Goal: Book appointment/travel/reservation

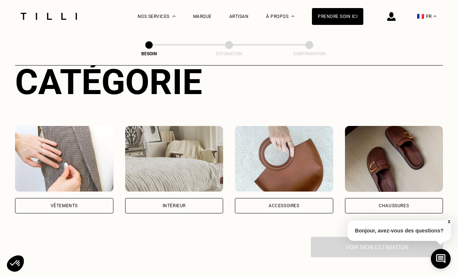
scroll to position [95, 0]
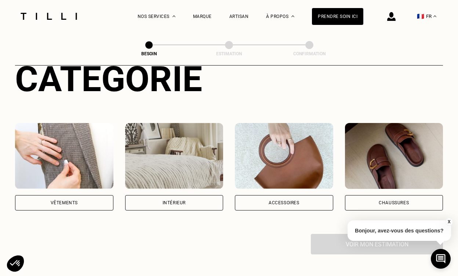
click at [84, 195] on div "Vêtements" at bounding box center [64, 202] width 98 height 15
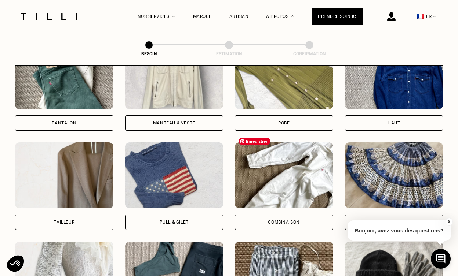
scroll to position [375, 0]
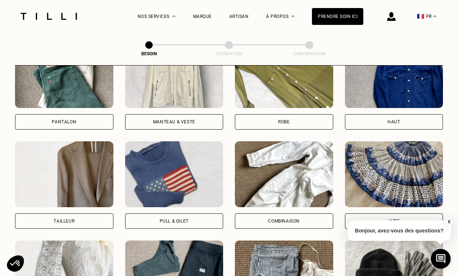
click at [279, 219] on div "Combinaison" at bounding box center [284, 221] width 32 height 4
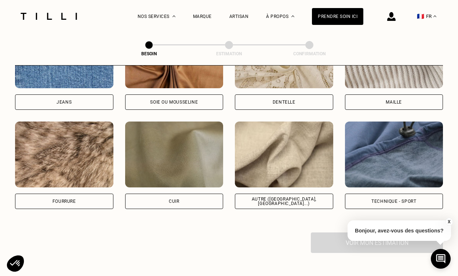
scroll to position [841, 0]
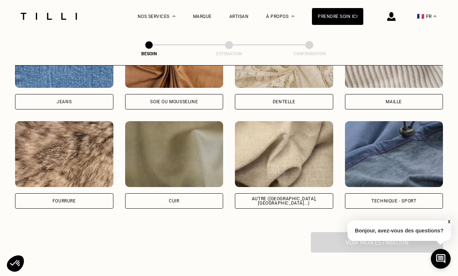
click at [387, 199] on div "Technique - Sport" at bounding box center [393, 201] width 45 height 4
select select "FR"
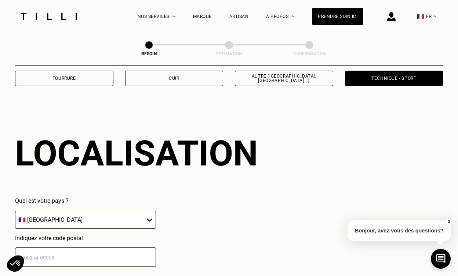
scroll to position [983, 0]
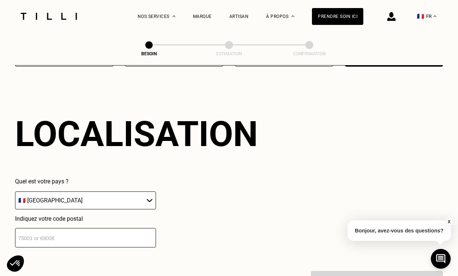
click at [89, 231] on input "number" at bounding box center [85, 237] width 141 height 19
type input "75015"
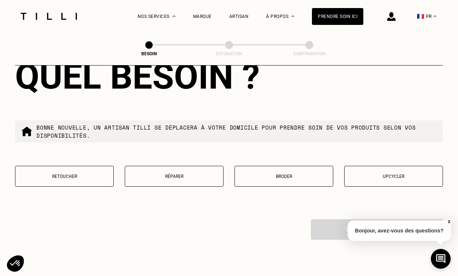
scroll to position [1223, 0]
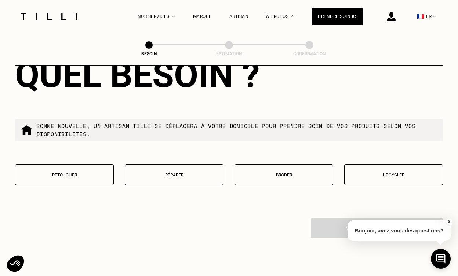
click at [75, 173] on button "Retoucher" at bounding box center [64, 175] width 99 height 21
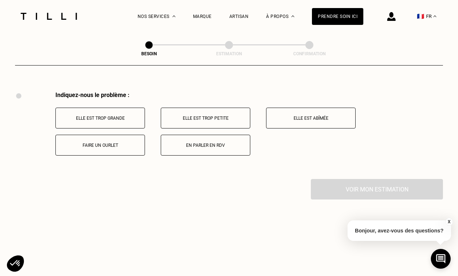
scroll to position [1352, 0]
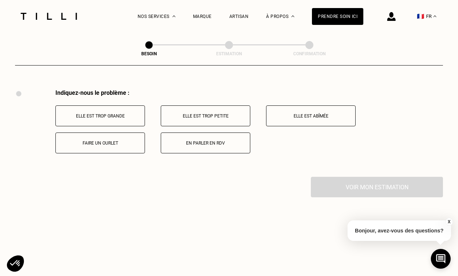
click at [95, 140] on button "Faire un ourlet" at bounding box center [99, 143] width 89 height 21
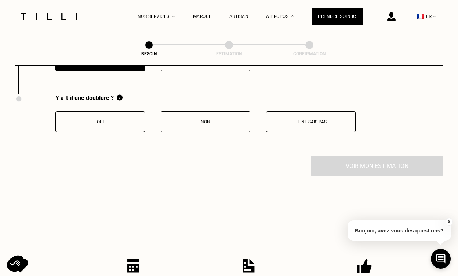
scroll to position [1440, 0]
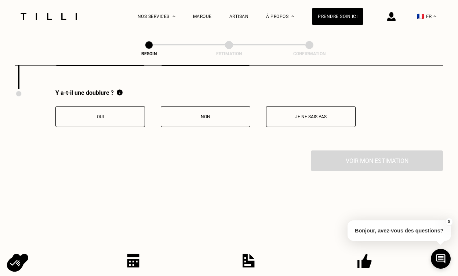
click at [190, 114] on p "Non" at bounding box center [205, 116] width 81 height 5
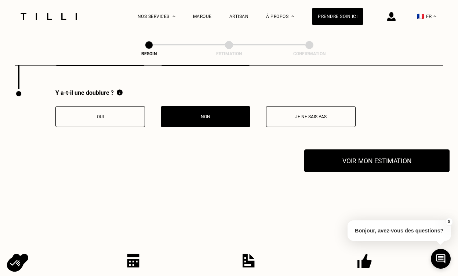
click at [374, 153] on button "Voir mon estimation" at bounding box center [376, 161] width 145 height 23
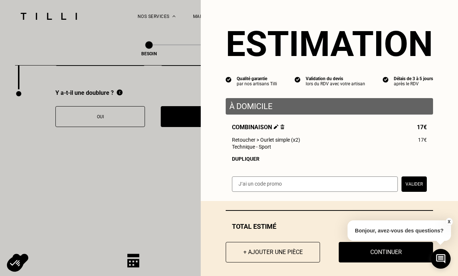
scroll to position [5, 0]
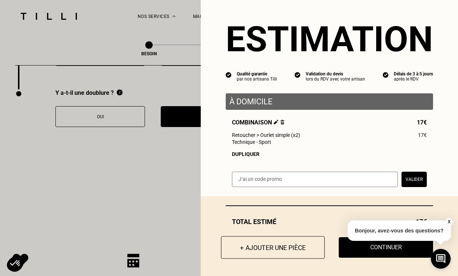
click at [264, 245] on button "+ Ajouter une pièce" at bounding box center [273, 247] width 104 height 23
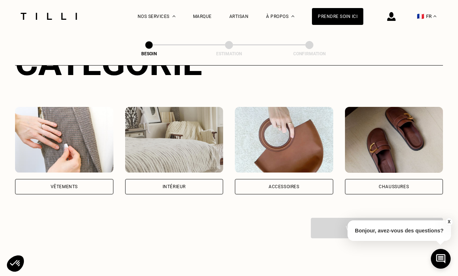
scroll to position [111, 0]
click at [67, 185] on div "Vêtements" at bounding box center [64, 187] width 27 height 4
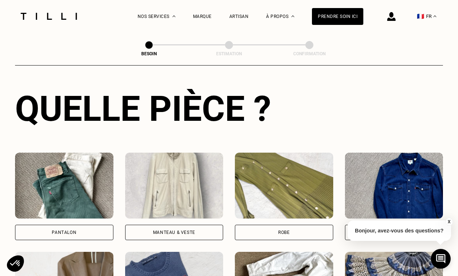
scroll to position [263, 0]
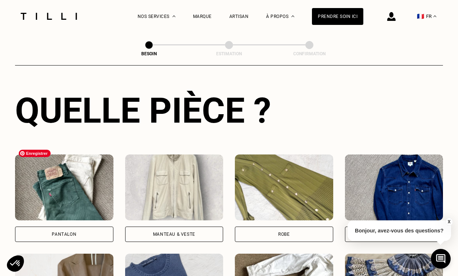
click at [86, 179] on img at bounding box center [64, 188] width 98 height 66
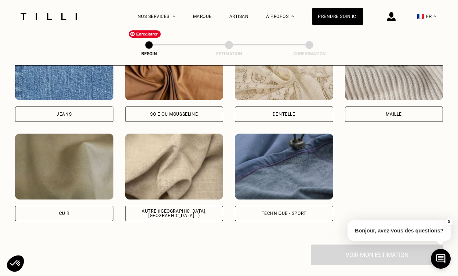
scroll to position [830, 0]
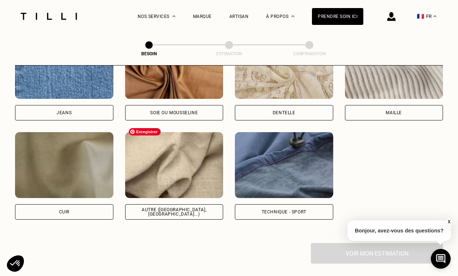
click at [194, 182] on img at bounding box center [174, 165] width 98 height 66
select select "FR"
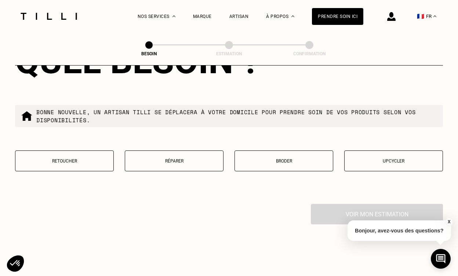
scroll to position [1239, 0]
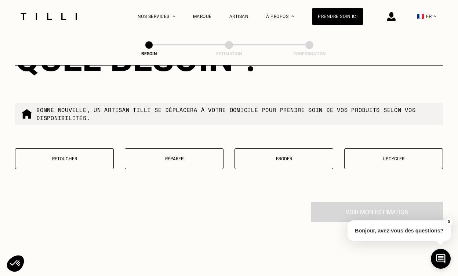
click at [87, 157] on p "Retoucher" at bounding box center [64, 159] width 91 height 5
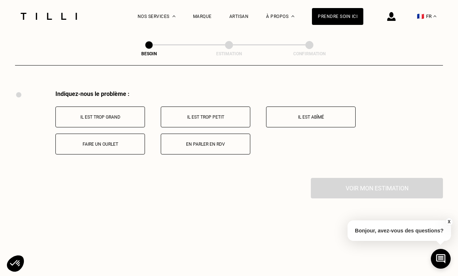
scroll to position [1352, 0]
click at [124, 133] on button "Faire un ourlet" at bounding box center [99, 143] width 89 height 21
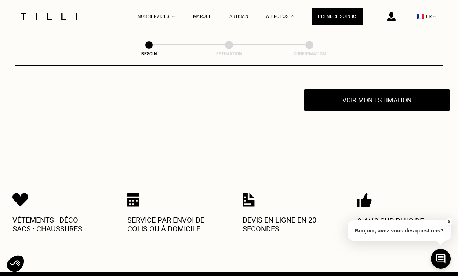
scroll to position [1440, 0]
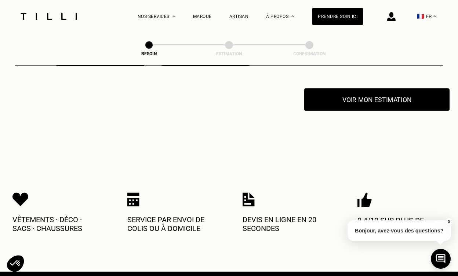
click at [363, 92] on button "Voir mon estimation" at bounding box center [376, 99] width 145 height 23
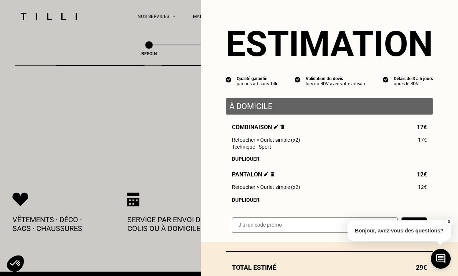
scroll to position [47, 0]
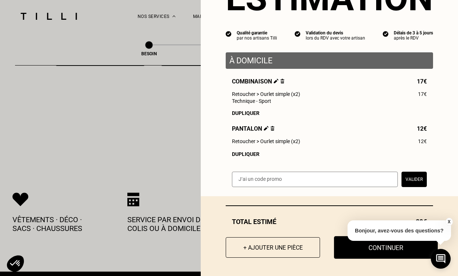
click at [384, 249] on button "Continuer" at bounding box center [386, 247] width 104 height 23
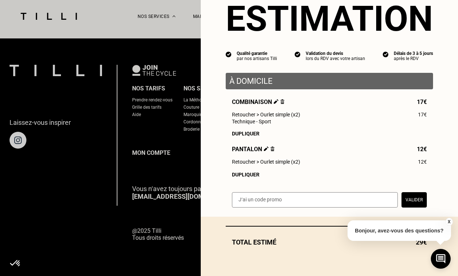
scroll to position [26, 0]
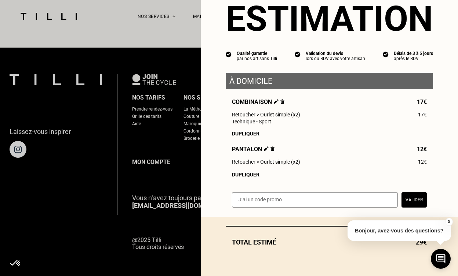
select select "FR"
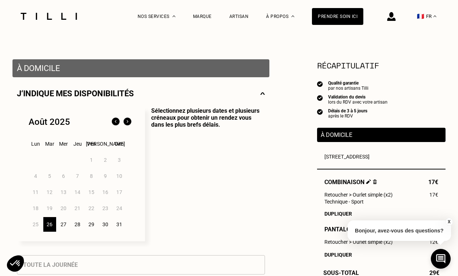
scroll to position [125, 0]
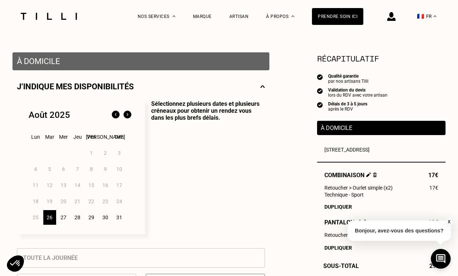
click at [106, 218] on div "30" at bounding box center [105, 217] width 13 height 15
click at [120, 219] on div "31" at bounding box center [119, 217] width 13 height 15
click at [108, 219] on div "30" at bounding box center [105, 217] width 13 height 15
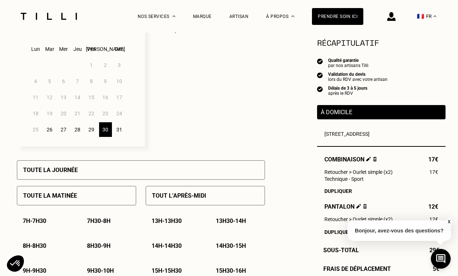
scroll to position [214, 0]
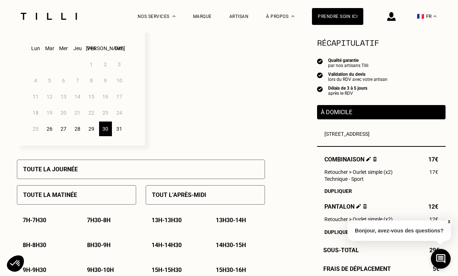
click at [79, 192] on div "Toute la matinée" at bounding box center [76, 194] width 119 height 19
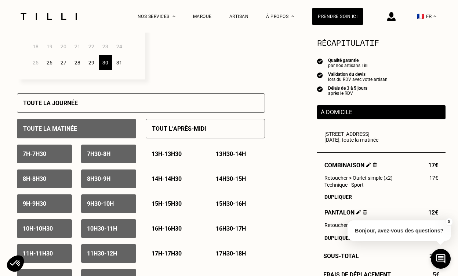
scroll to position [284, 0]
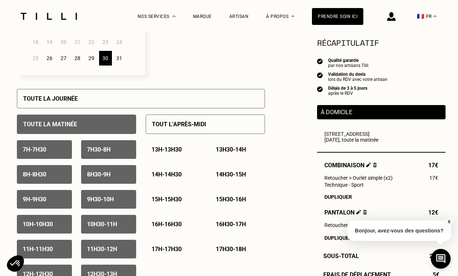
click at [45, 150] on p "7h - 7h30" at bounding box center [34, 149] width 23 height 7
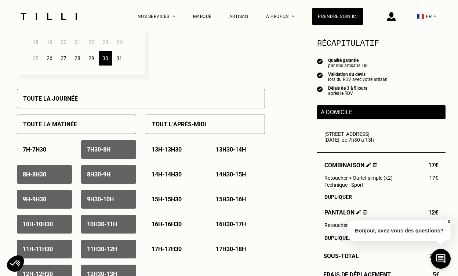
click at [102, 151] on p "7h30 - 8h" at bounding box center [98, 149] width 23 height 7
click at [55, 173] on div "8h - 8h30" at bounding box center [44, 174] width 55 height 19
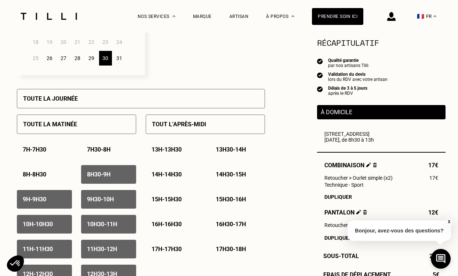
click at [110, 176] on p "8h30 - 9h" at bounding box center [98, 174] width 23 height 7
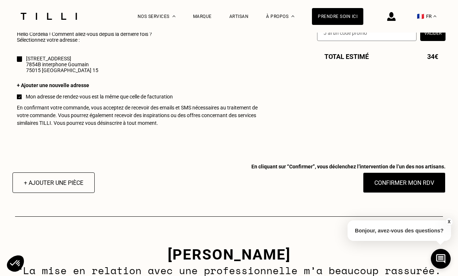
scroll to position [717, 0]
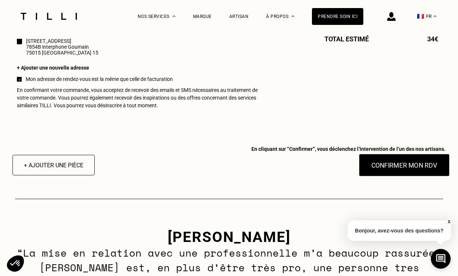
click at [395, 166] on button "Confirmer mon RDV" at bounding box center [404, 165] width 91 height 23
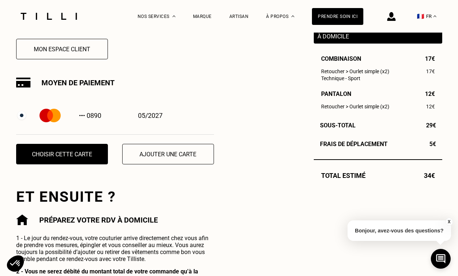
scroll to position [223, 0]
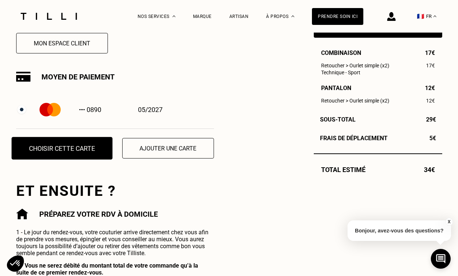
click at [71, 147] on button "Choisir cette carte" at bounding box center [61, 148] width 101 height 23
click at [70, 148] on button "Choisir cette carte" at bounding box center [61, 148] width 101 height 23
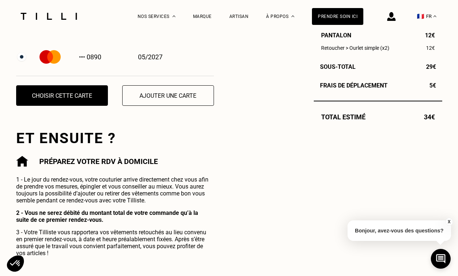
scroll to position [275, 0]
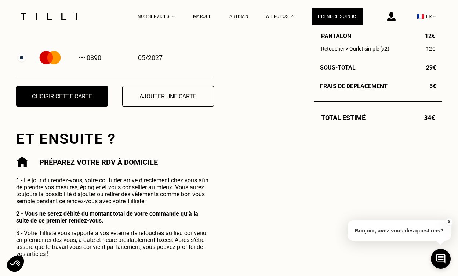
click at [73, 106] on button "Choisir cette carte" at bounding box center [62, 96] width 92 height 21
click at [79, 62] on div "0890" at bounding box center [69, 57] width 63 height 23
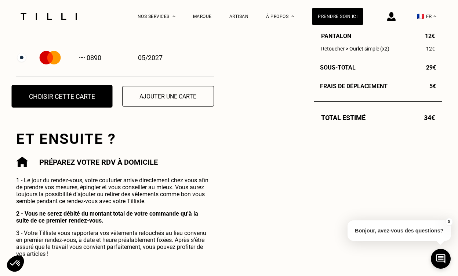
click at [63, 99] on button "Choisir cette carte" at bounding box center [61, 96] width 101 height 23
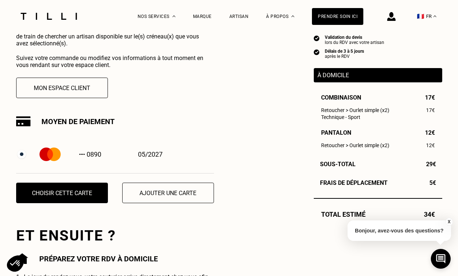
scroll to position [178, 0]
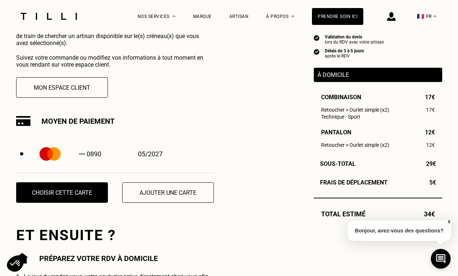
click at [70, 156] on div "0890" at bounding box center [69, 154] width 63 height 23
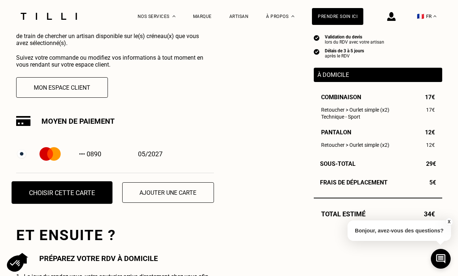
click at [70, 191] on button "Choisir cette carte" at bounding box center [61, 192] width 101 height 23
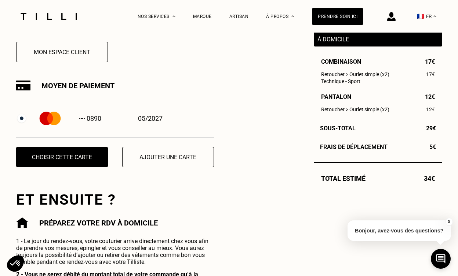
scroll to position [231, 0]
